Goal: Navigation & Orientation: Find specific page/section

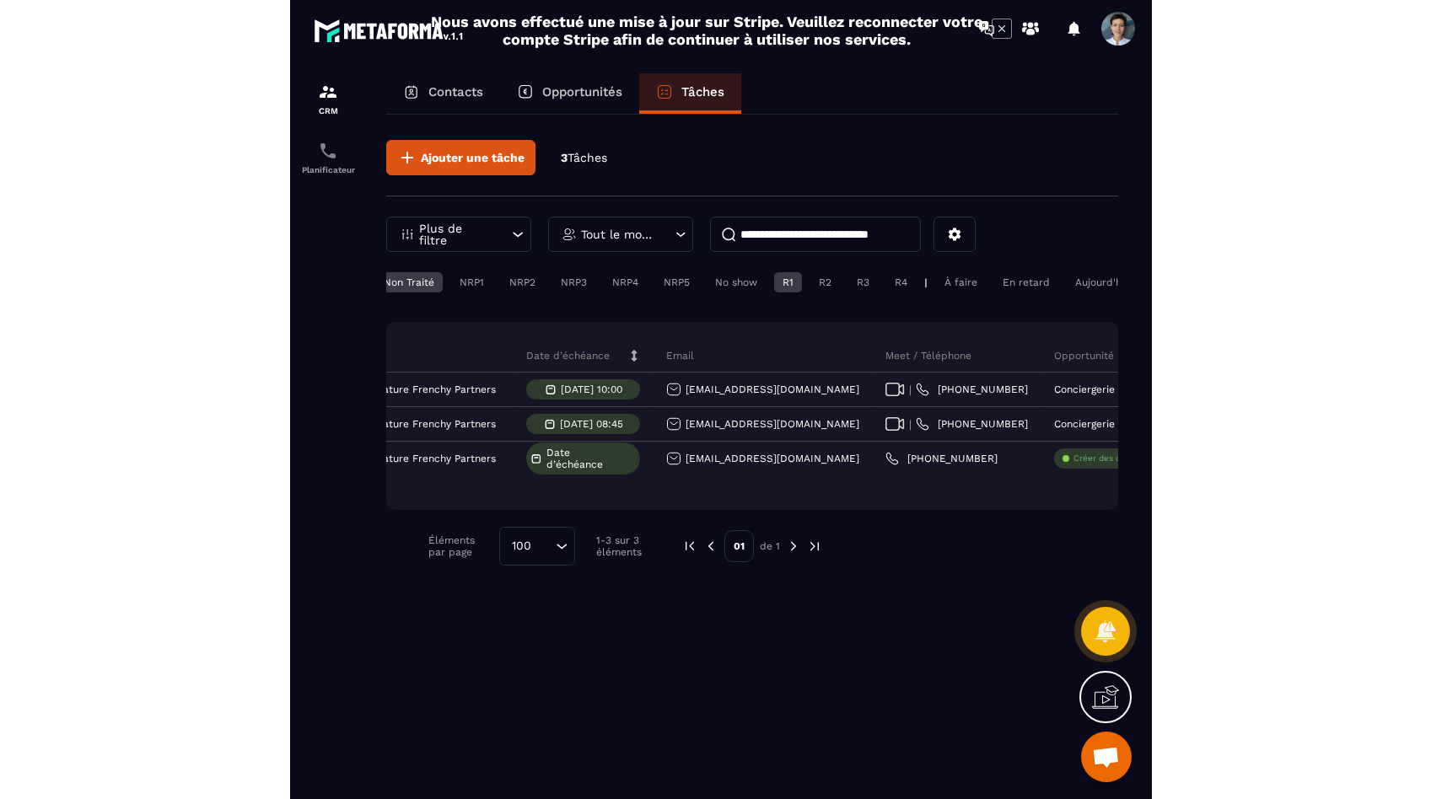
scroll to position [0, 126]
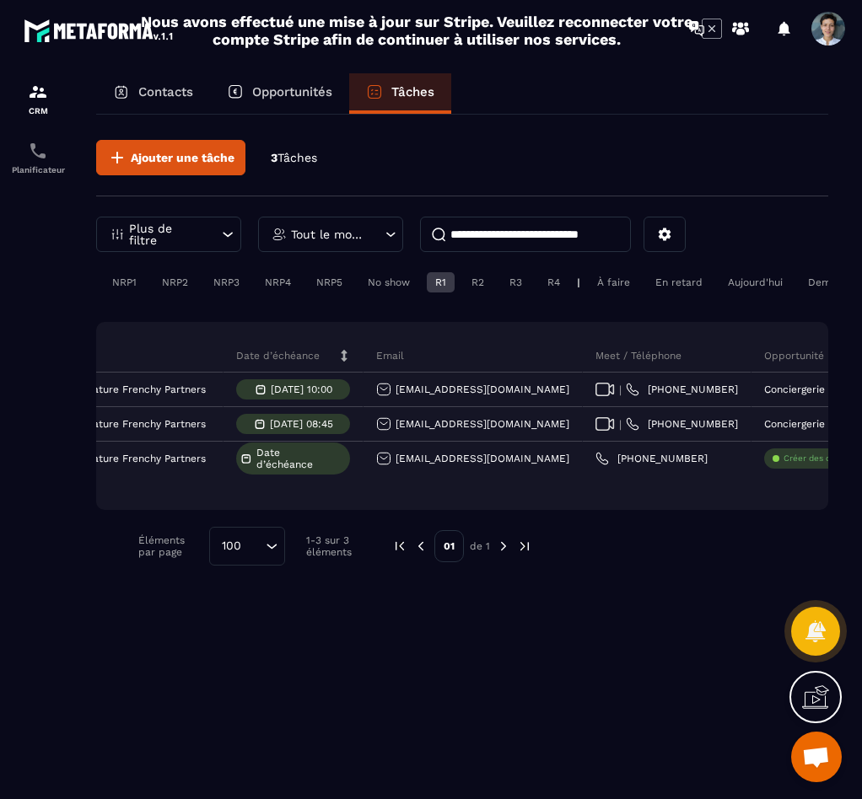
click at [799, 285] on div "À faire" at bounding box center [826, 282] width 54 height 20
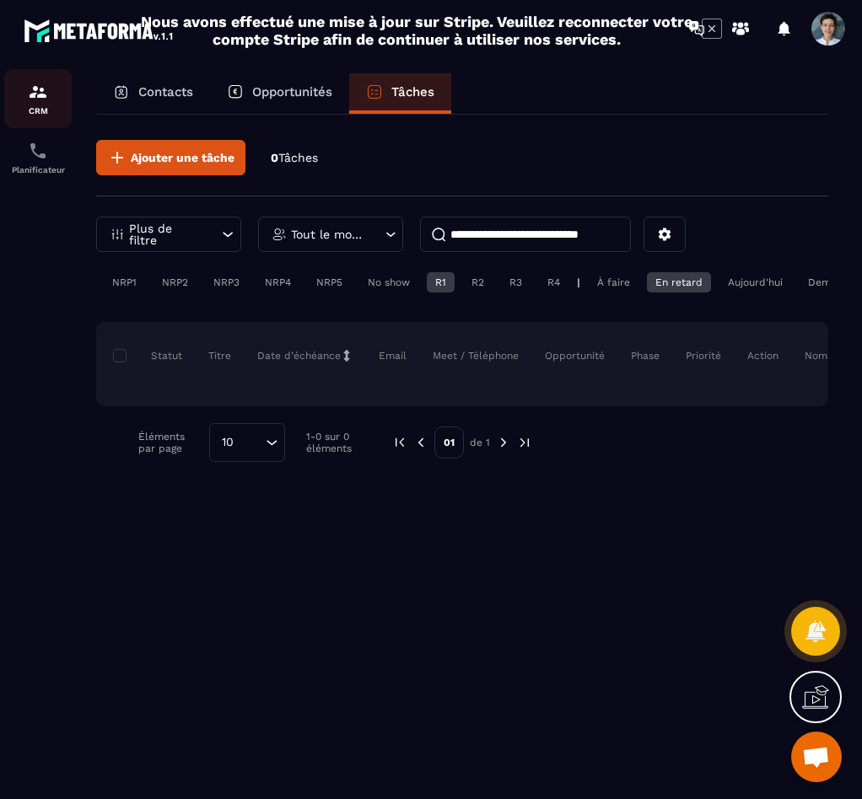
click at [57, 98] on div "CRM" at bounding box center [37, 99] width 67 height 34
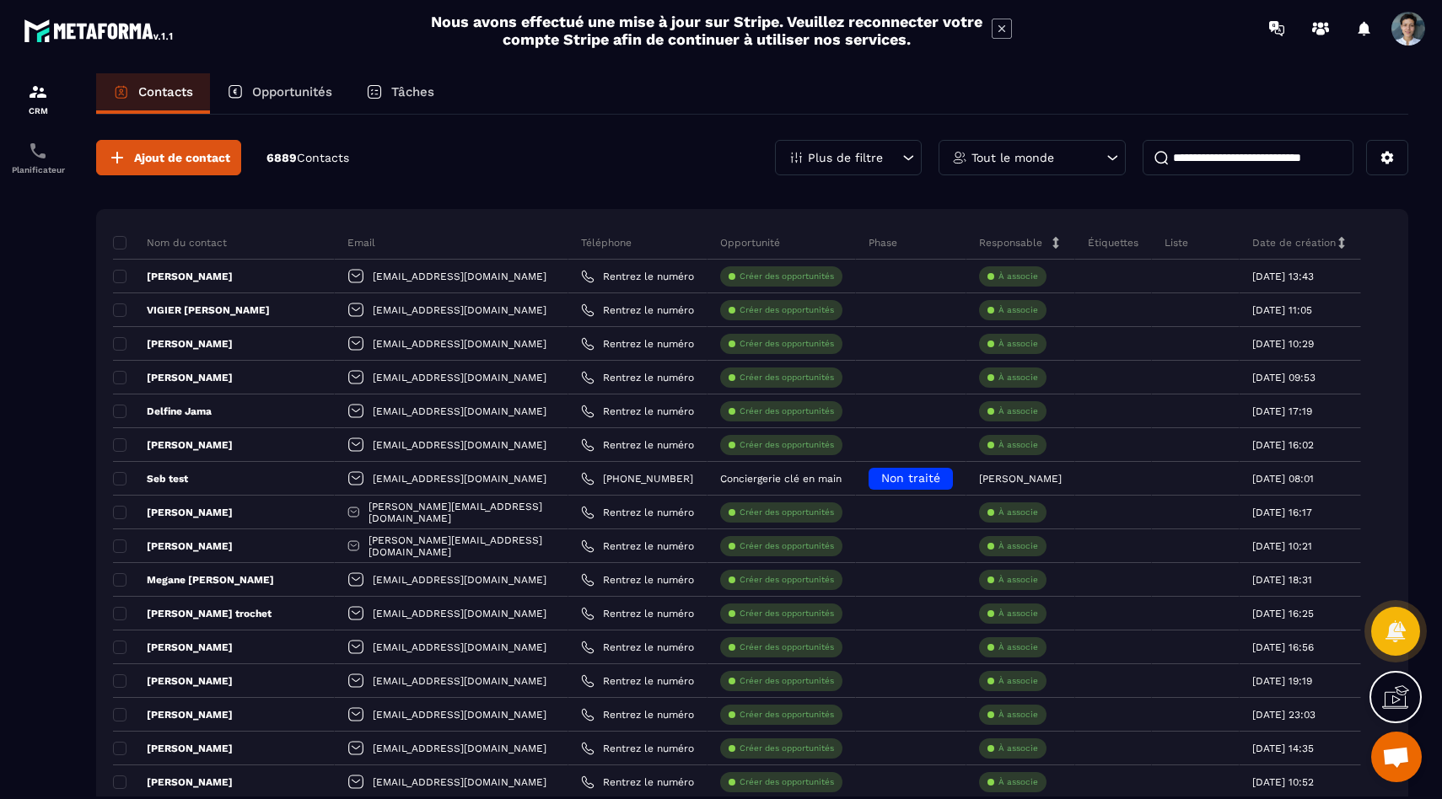
click at [259, 101] on div "Opportunités" at bounding box center [279, 93] width 139 height 40
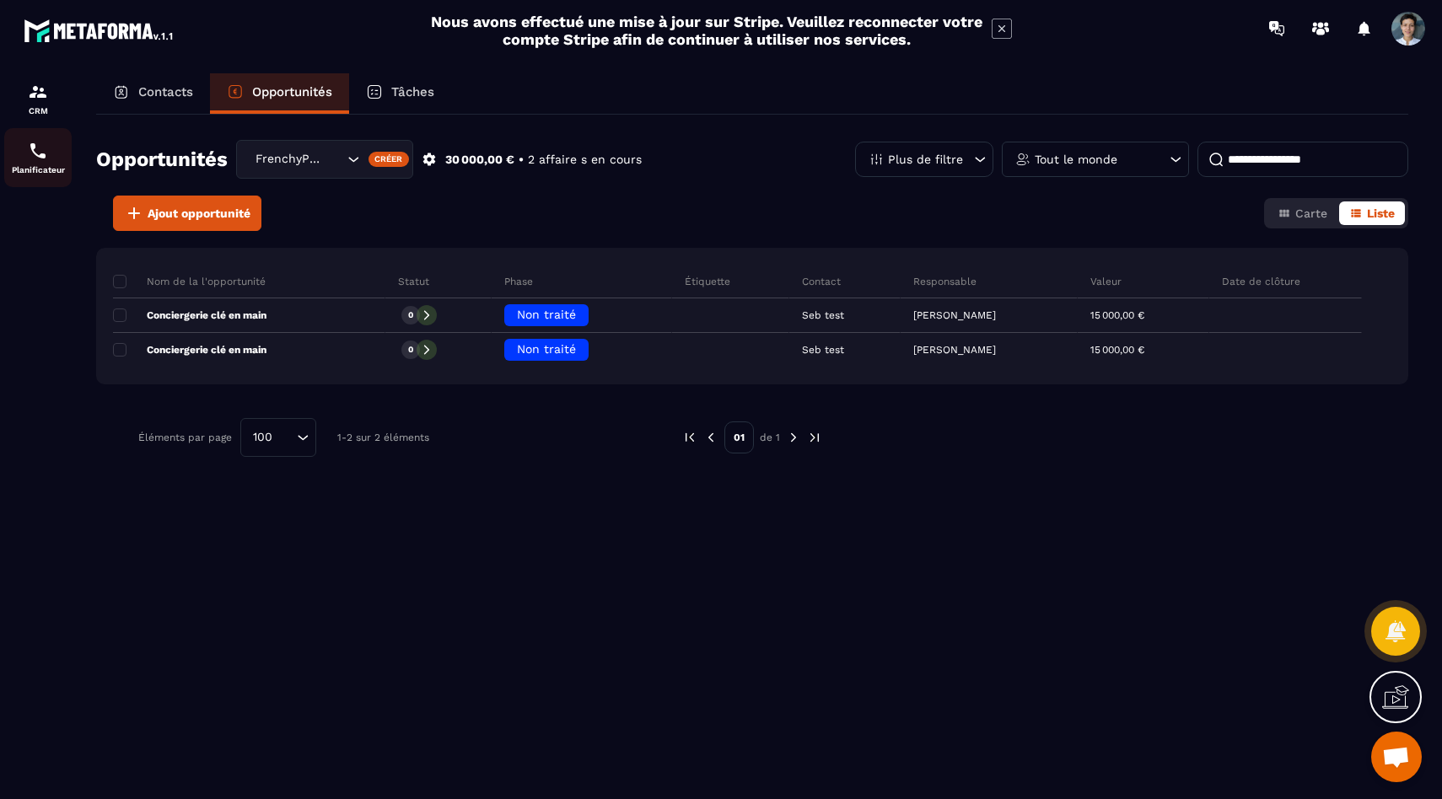
click at [15, 154] on div "Planificateur" at bounding box center [37, 158] width 67 height 34
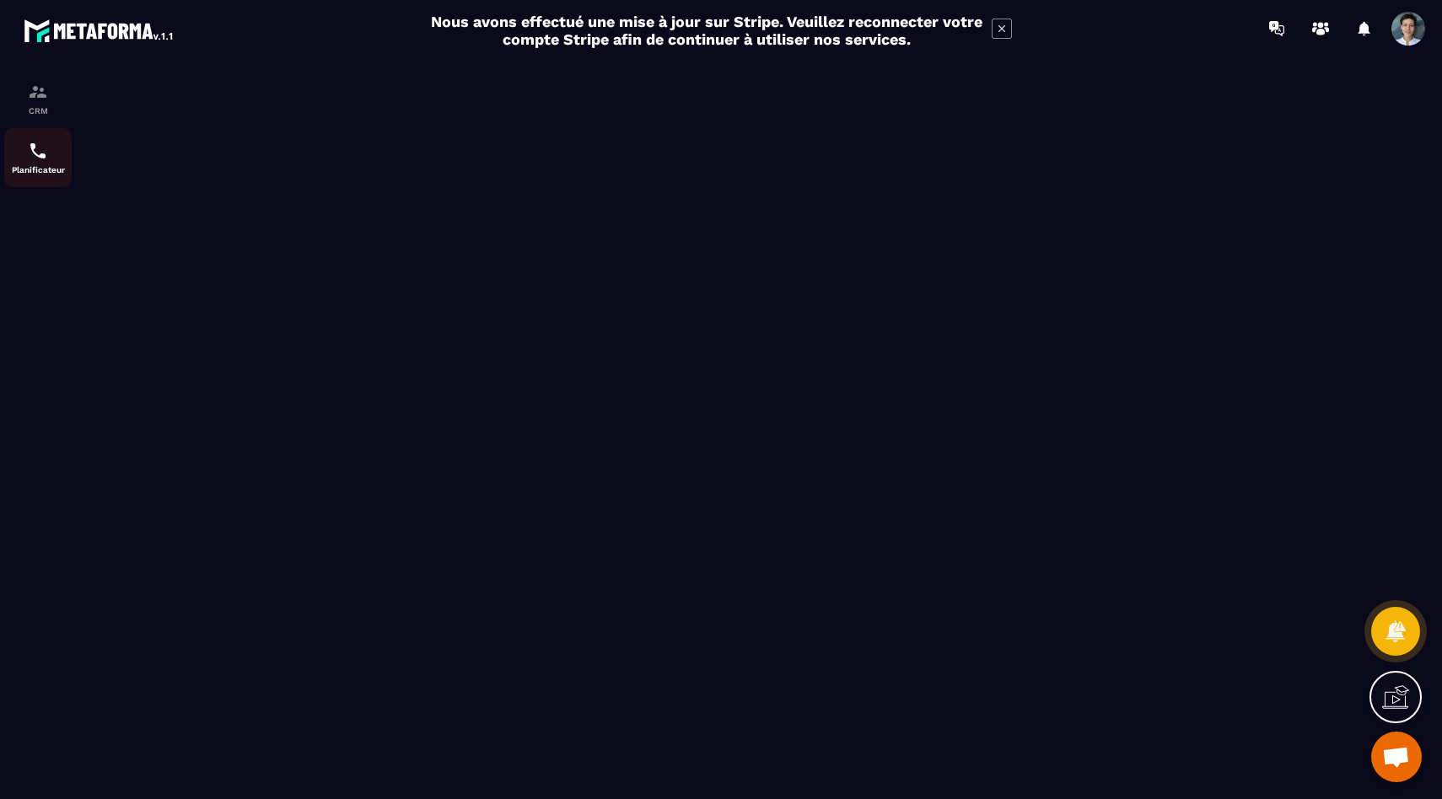
click at [40, 155] on img at bounding box center [38, 151] width 20 height 20
